Goal: Task Accomplishment & Management: Manage account settings

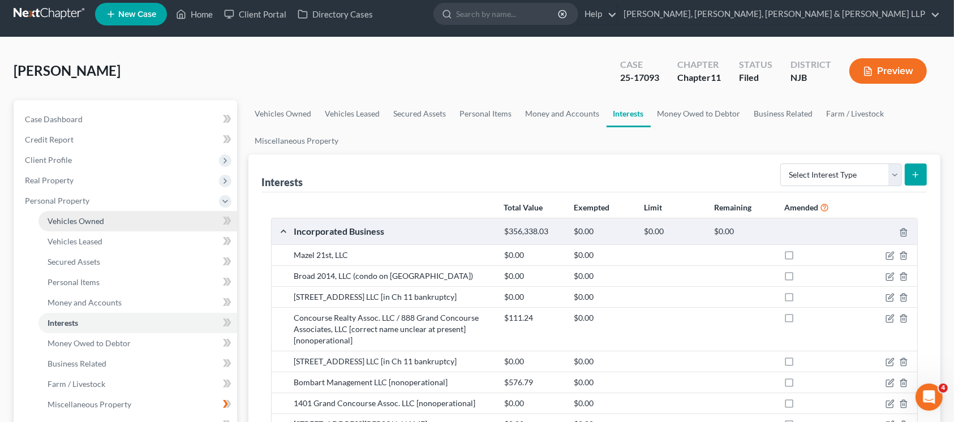
scroll to position [385, 0]
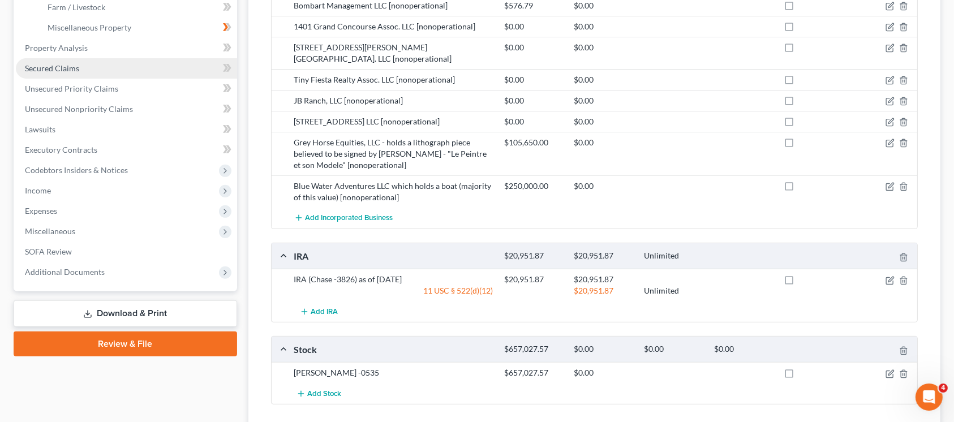
click at [72, 66] on span "Secured Claims" at bounding box center [52, 68] width 54 height 10
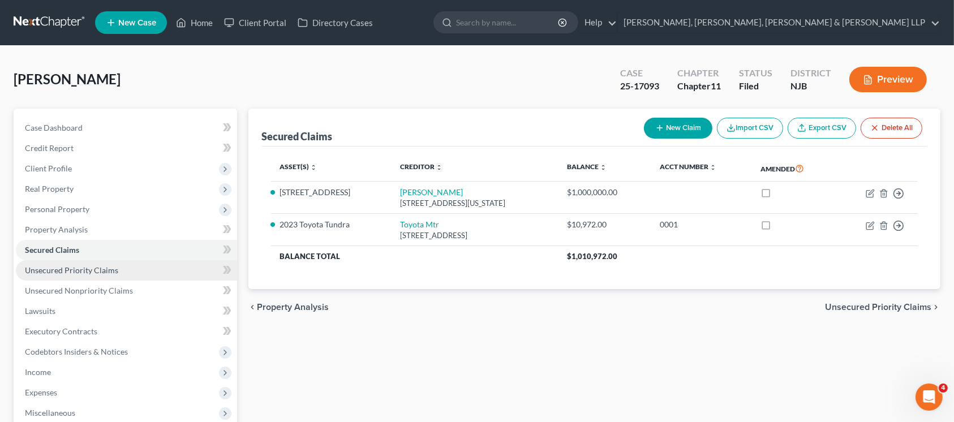
click at [103, 273] on span "Unsecured Priority Claims" at bounding box center [71, 270] width 93 height 10
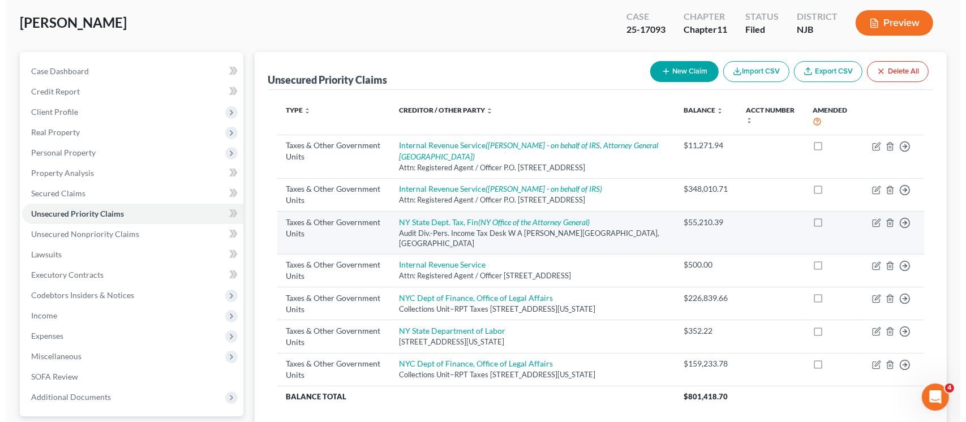
scroll to position [75, 0]
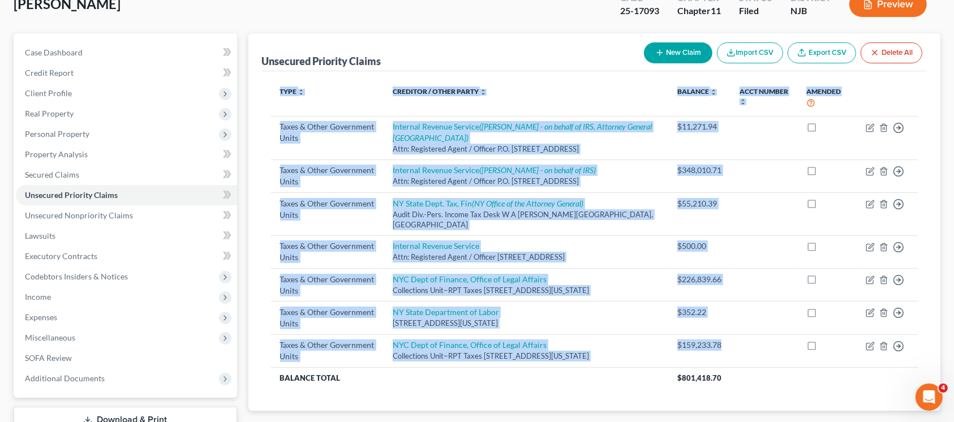
drag, startPoint x: 735, startPoint y: 333, endPoint x: 360, endPoint y: 81, distance: 451.9
click at [359, 82] on table "Type expand_more expand_less unfold_more Creditor / Other Party expand_more exp…" at bounding box center [594, 234] width 647 height 308
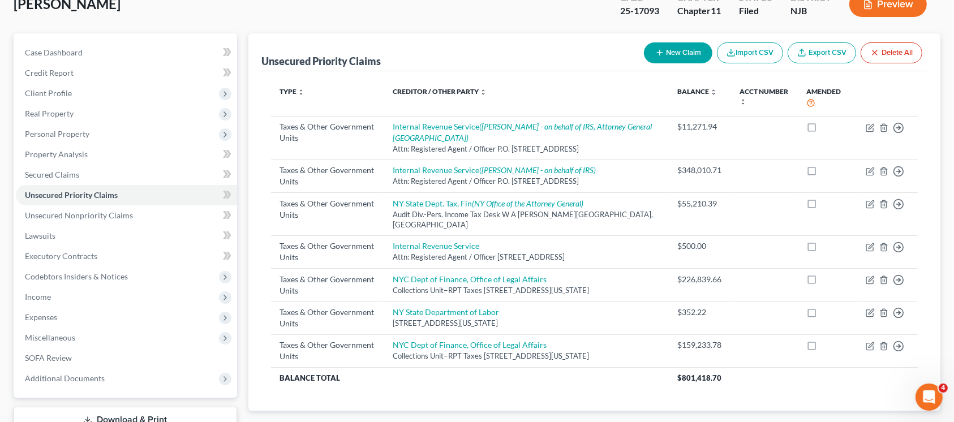
click at [482, 58] on div "Unsecured Priority Claims New Claim Import CSV Export CSV Delete All" at bounding box center [595, 52] width 666 height 38
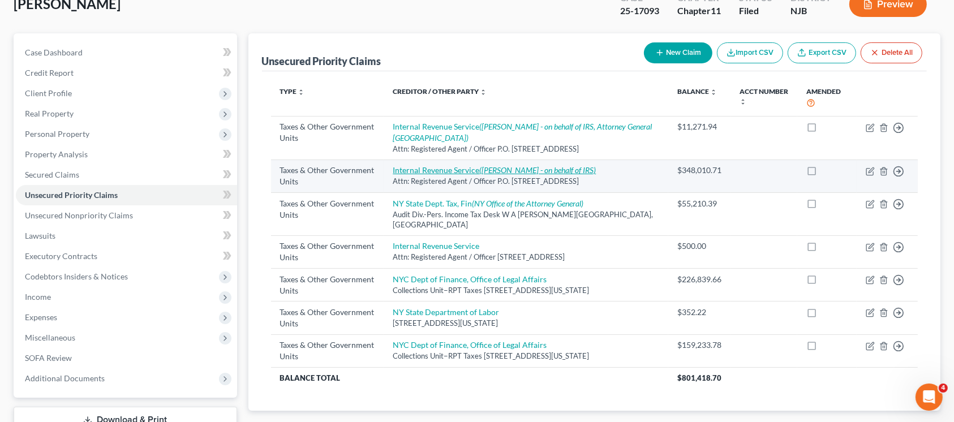
click at [555, 173] on icon "([PERSON_NAME] - on behalf of IRS)" at bounding box center [537, 170] width 117 height 10
select select "0"
select select "39"
select select "0"
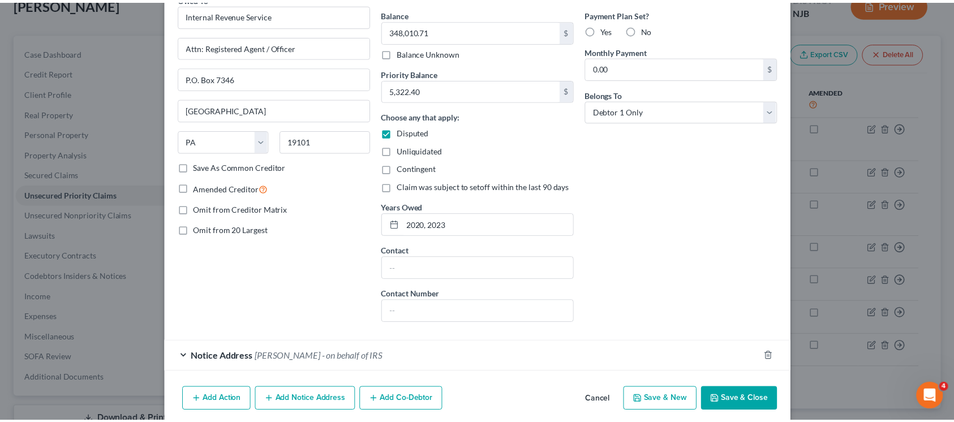
scroll to position [147, 0]
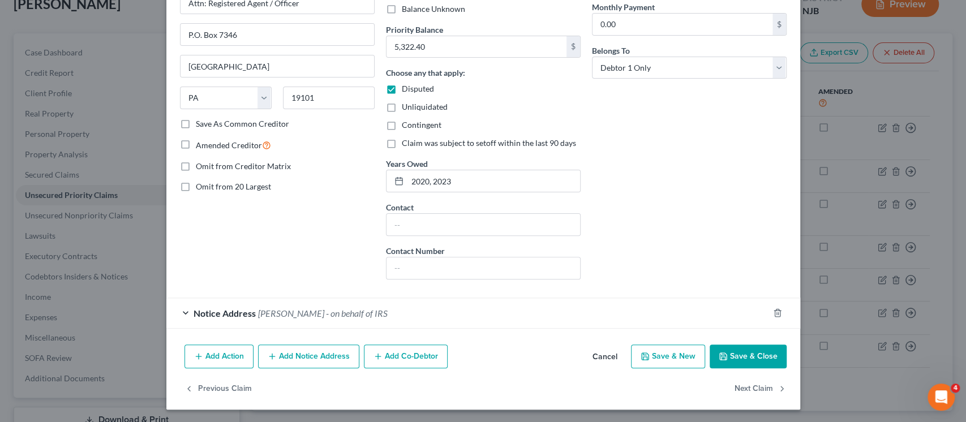
click at [605, 360] on button "Cancel" at bounding box center [604, 357] width 43 height 23
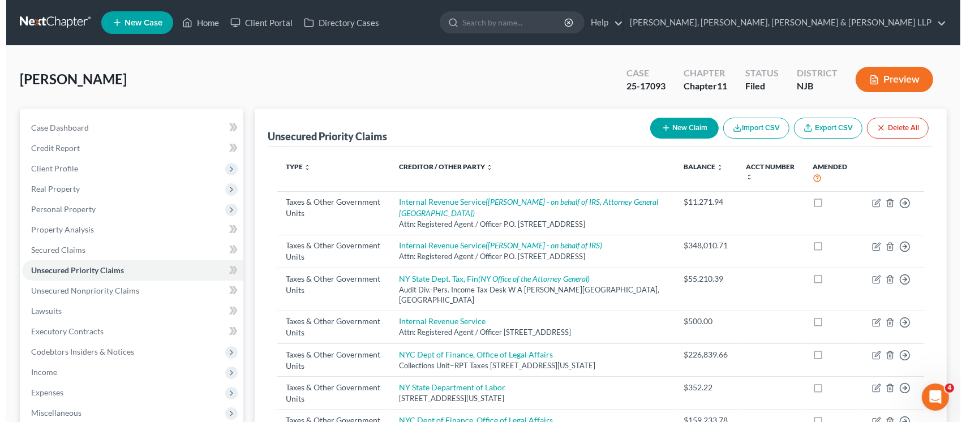
scroll to position [75, 0]
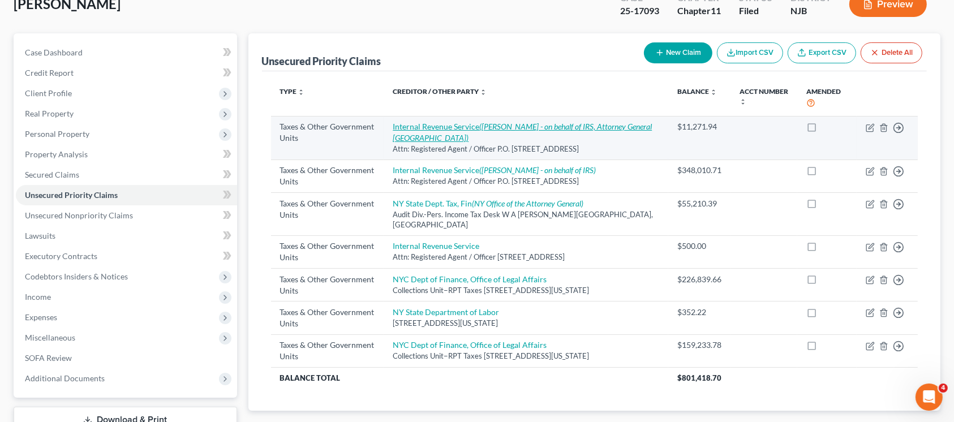
click at [450, 129] on link "Internal Revenue Service ([PERSON_NAME] - on behalf of IRS, Attorney General Un…" at bounding box center [522, 132] width 259 height 21
select select "0"
select select "39"
select select "3"
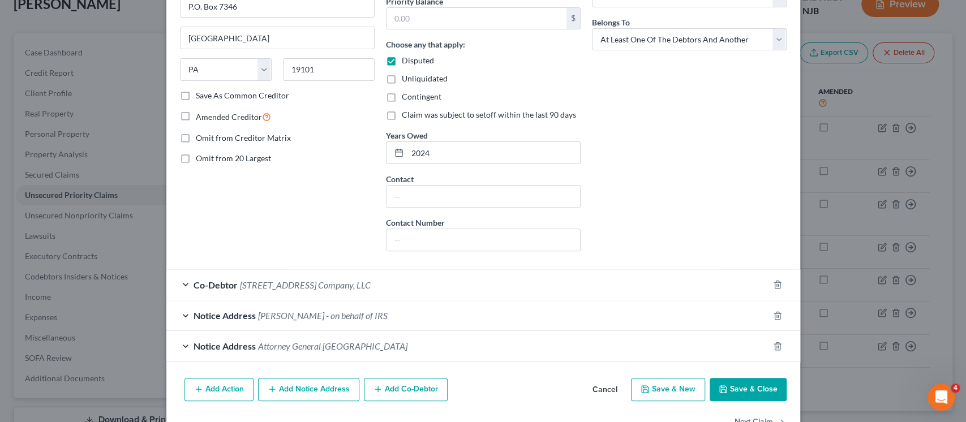
scroll to position [208, 0]
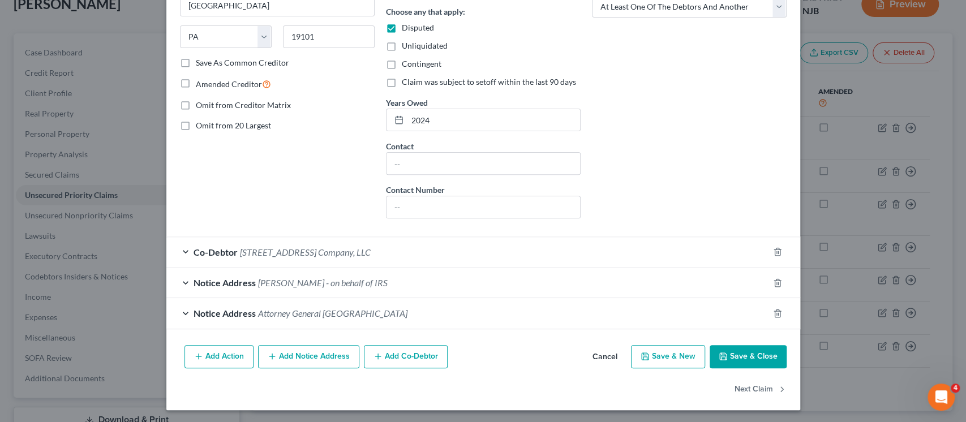
click at [606, 353] on button "Cancel" at bounding box center [604, 357] width 43 height 23
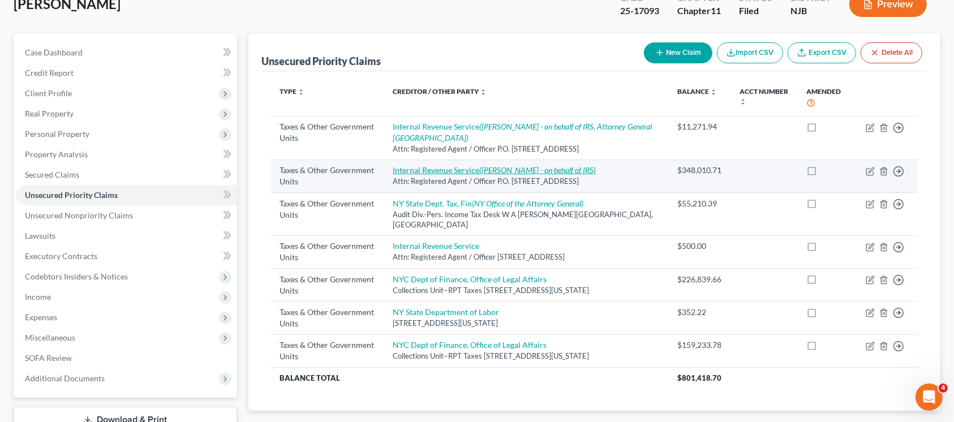
click at [449, 169] on link "Internal Revenue Service ([PERSON_NAME] - on behalf of IRS)" at bounding box center [494, 170] width 203 height 10
select select "0"
select select "39"
select select "0"
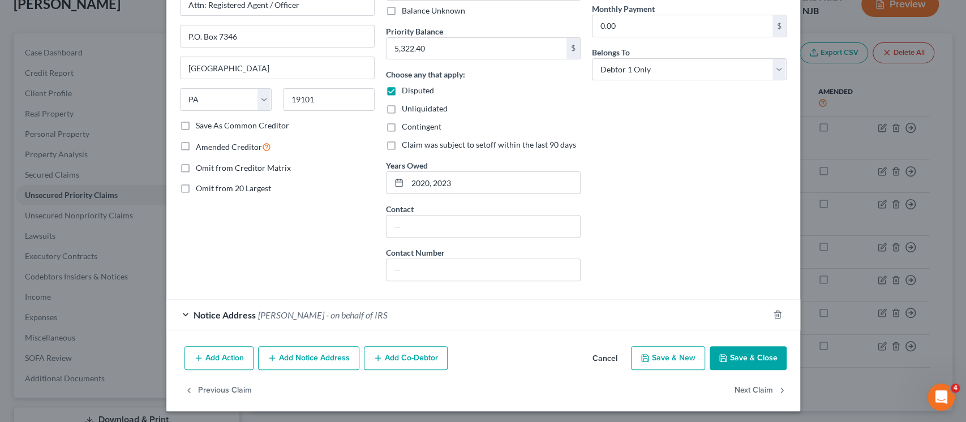
scroll to position [147, 0]
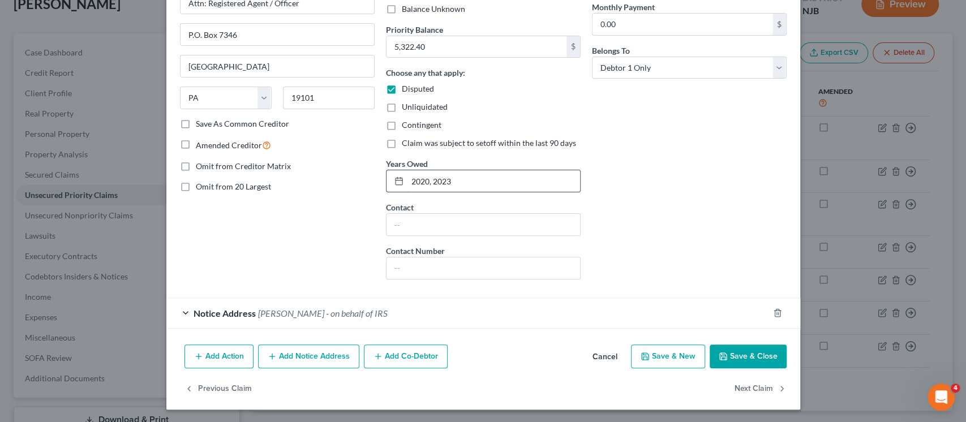
drag, startPoint x: 477, startPoint y: 181, endPoint x: 385, endPoint y: 176, distance: 92.4
click at [386, 176] on div "2020, 2023" at bounding box center [483, 181] width 195 height 23
click at [326, 316] on span "[PERSON_NAME] - on behalf of IRS" at bounding box center [323, 313] width 130 height 11
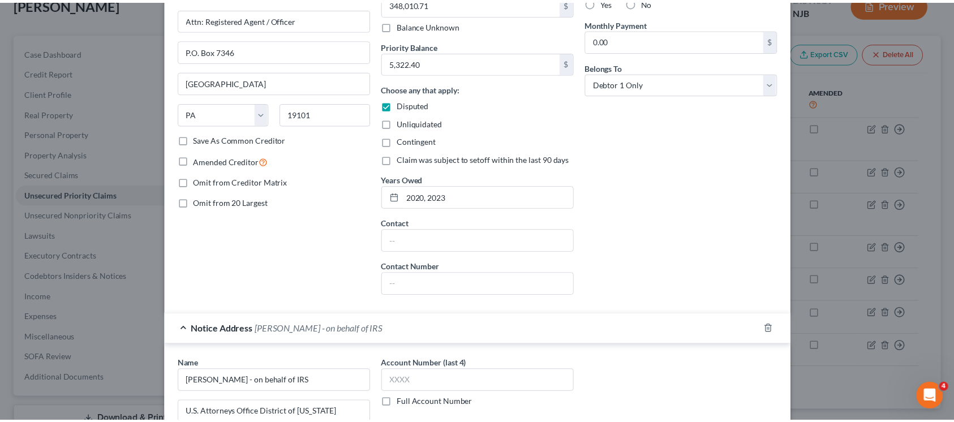
scroll to position [0, 0]
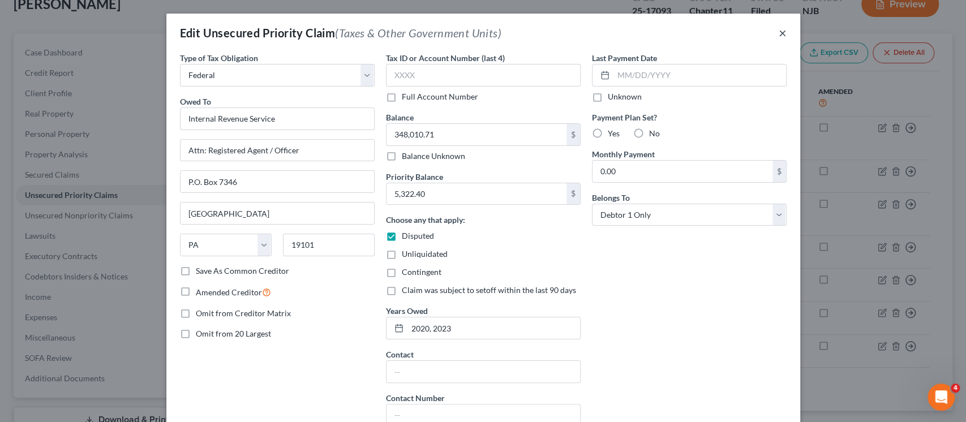
click at [779, 31] on button "×" at bounding box center [783, 33] width 8 height 14
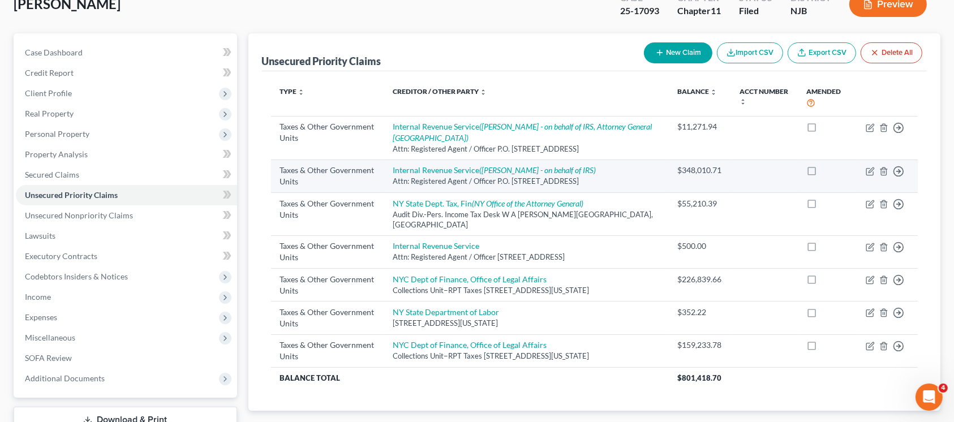
scroll to position [158, 0]
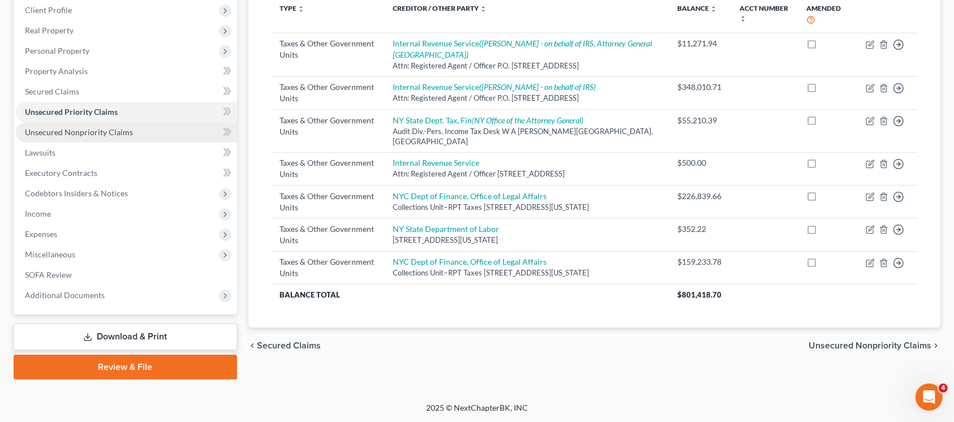
click at [80, 126] on link "Unsecured Nonpriority Claims" at bounding box center [126, 132] width 221 height 20
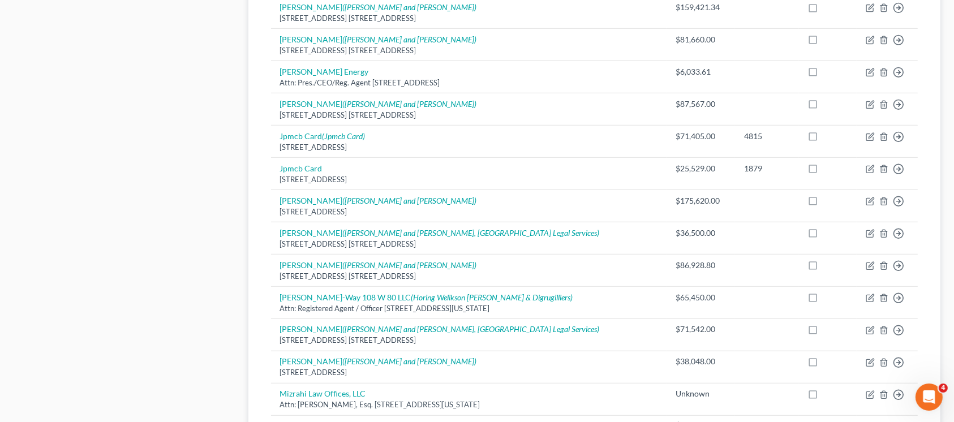
scroll to position [885, 0]
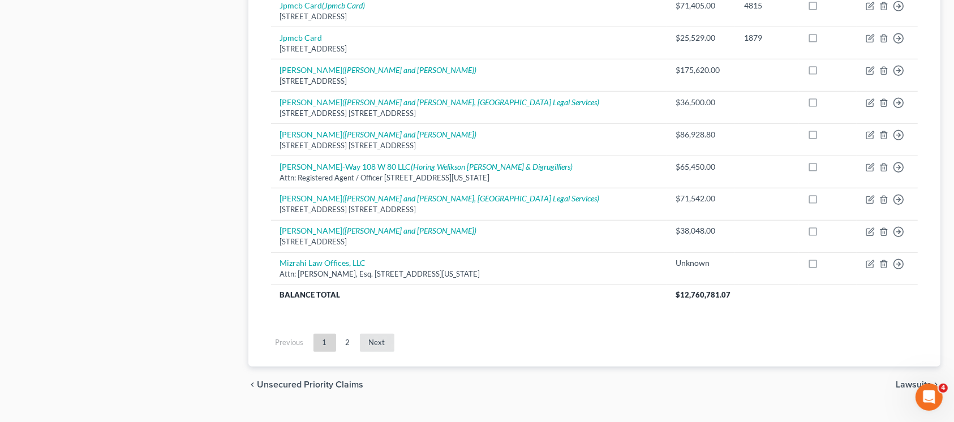
click at [387, 334] on link "Next" at bounding box center [377, 343] width 35 height 18
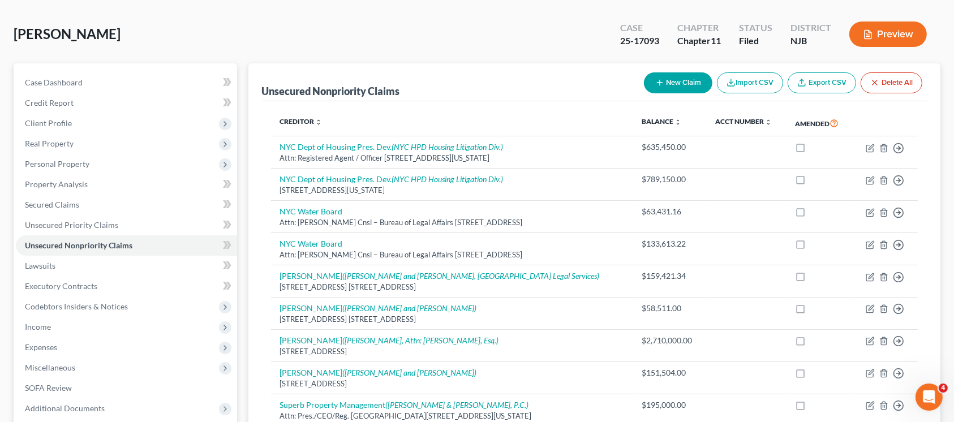
scroll to position [0, 0]
